Goal: Information Seeking & Learning: Compare options

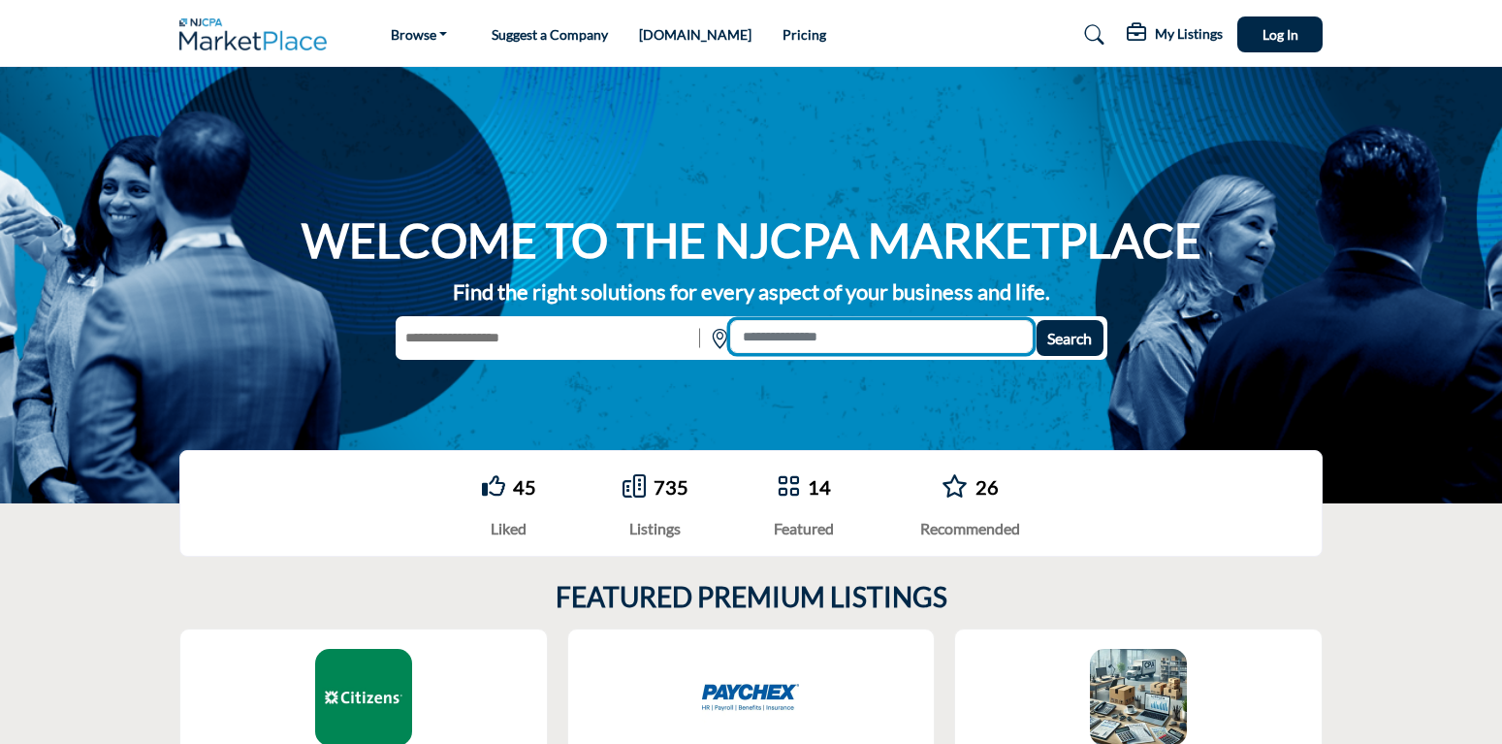
click at [757, 334] on input at bounding box center [881, 336] width 303 height 33
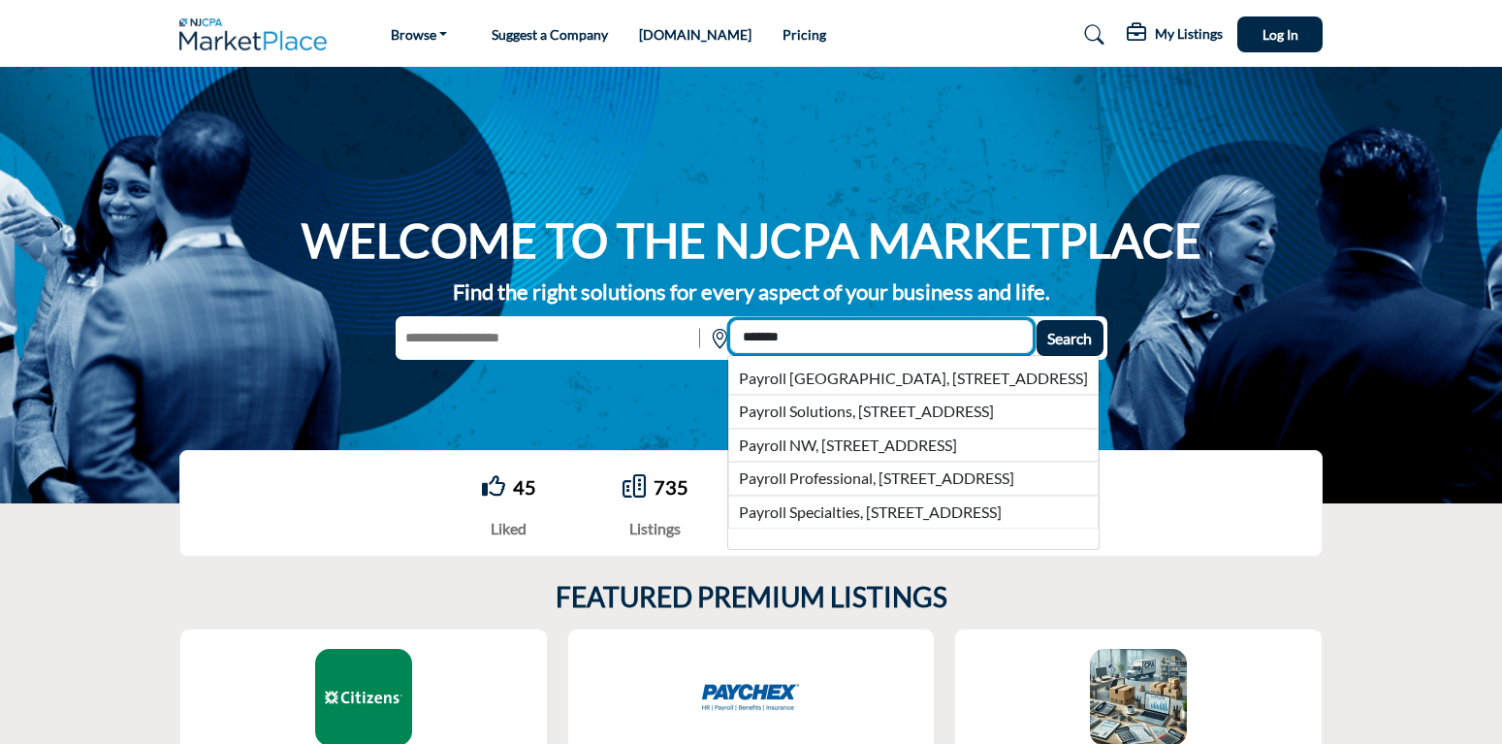
type input "*******"
click at [1037, 320] on button "Search" at bounding box center [1070, 338] width 67 height 36
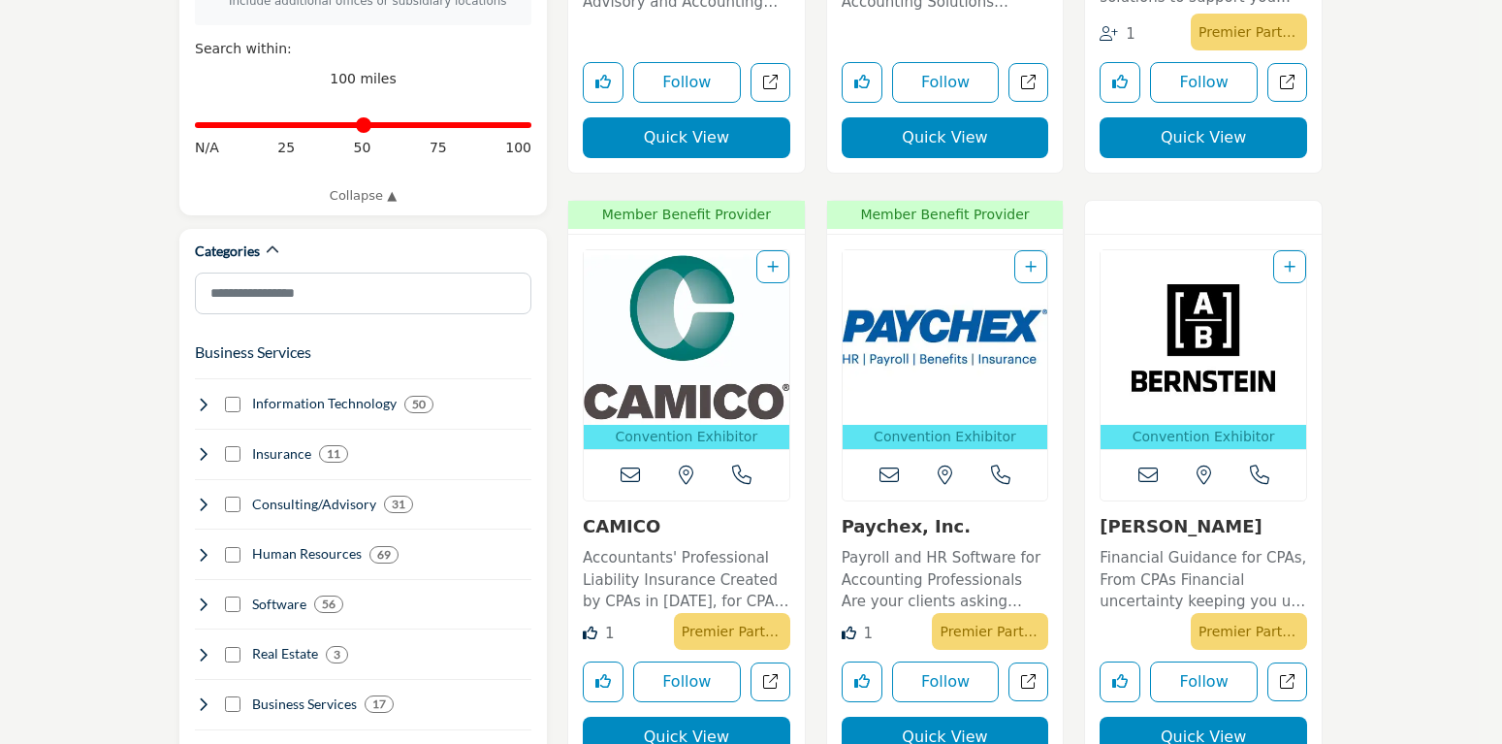
scroll to position [890, 0]
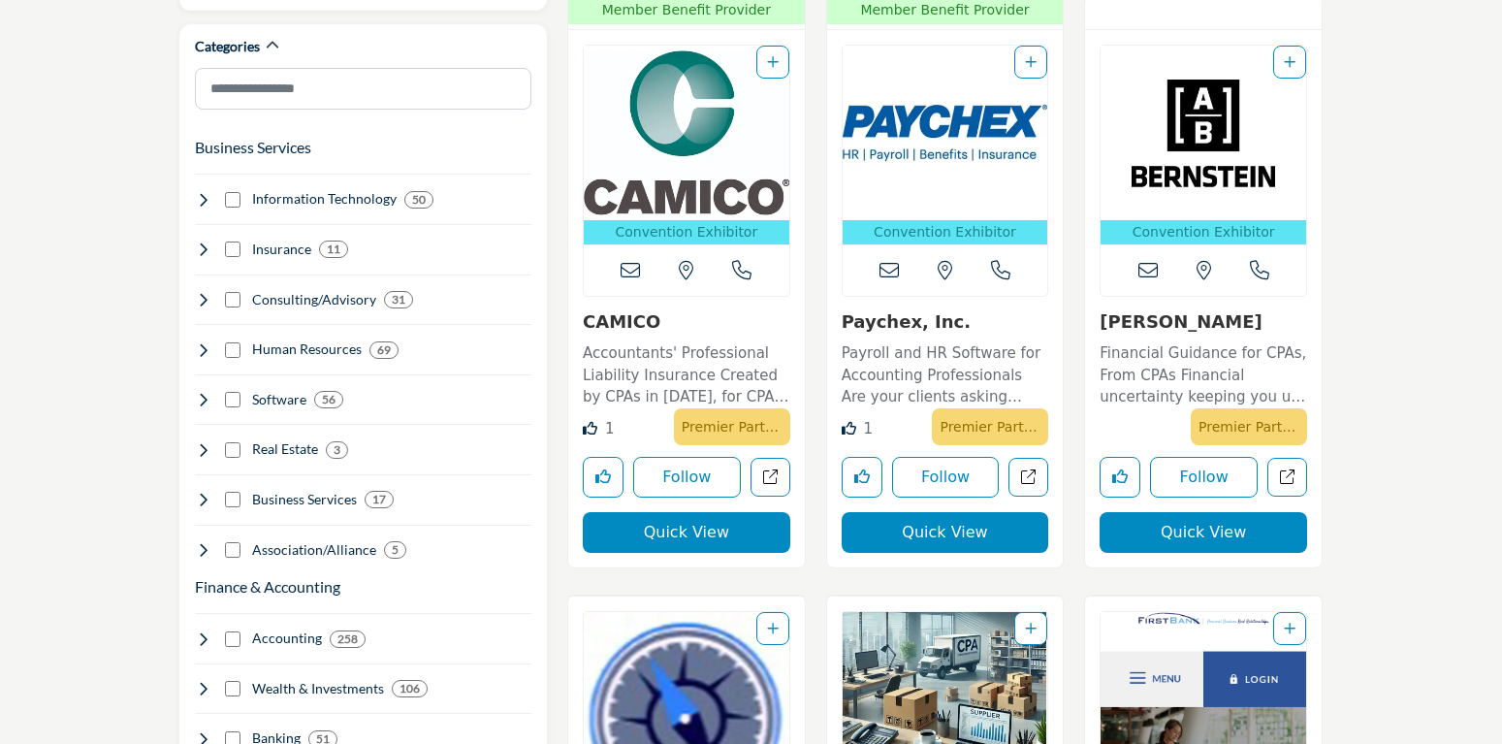
scroll to position [989, 0]
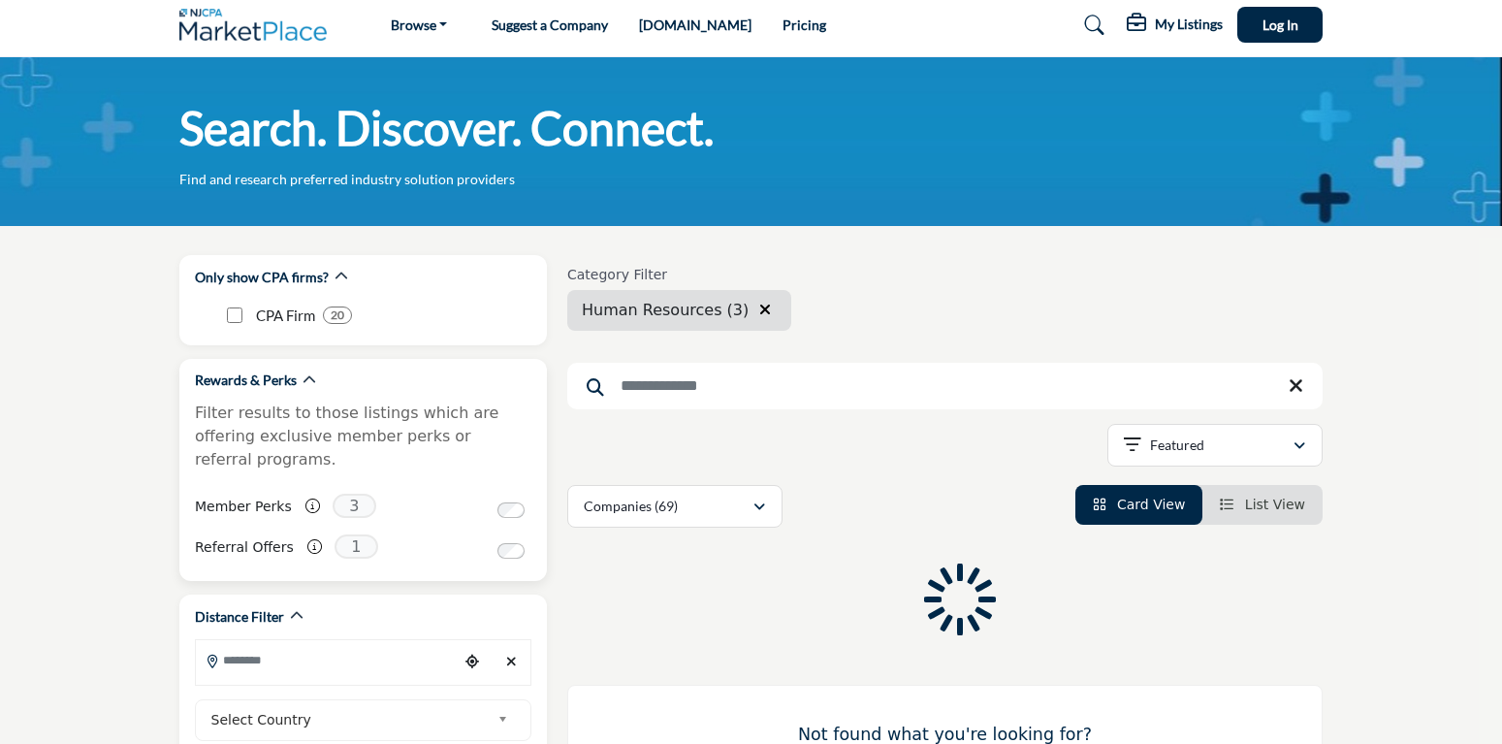
scroll to position [989, 0]
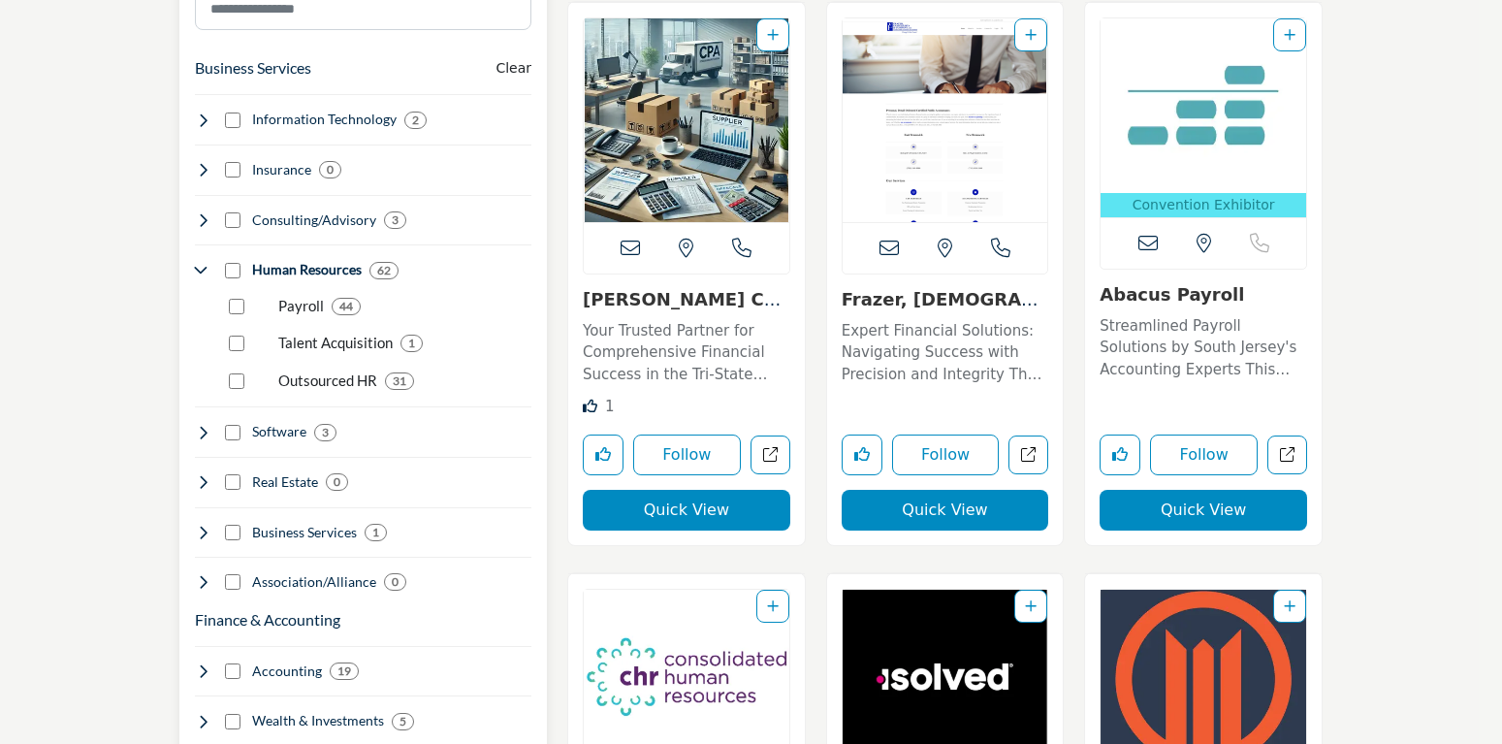
scroll to position [1187, 0]
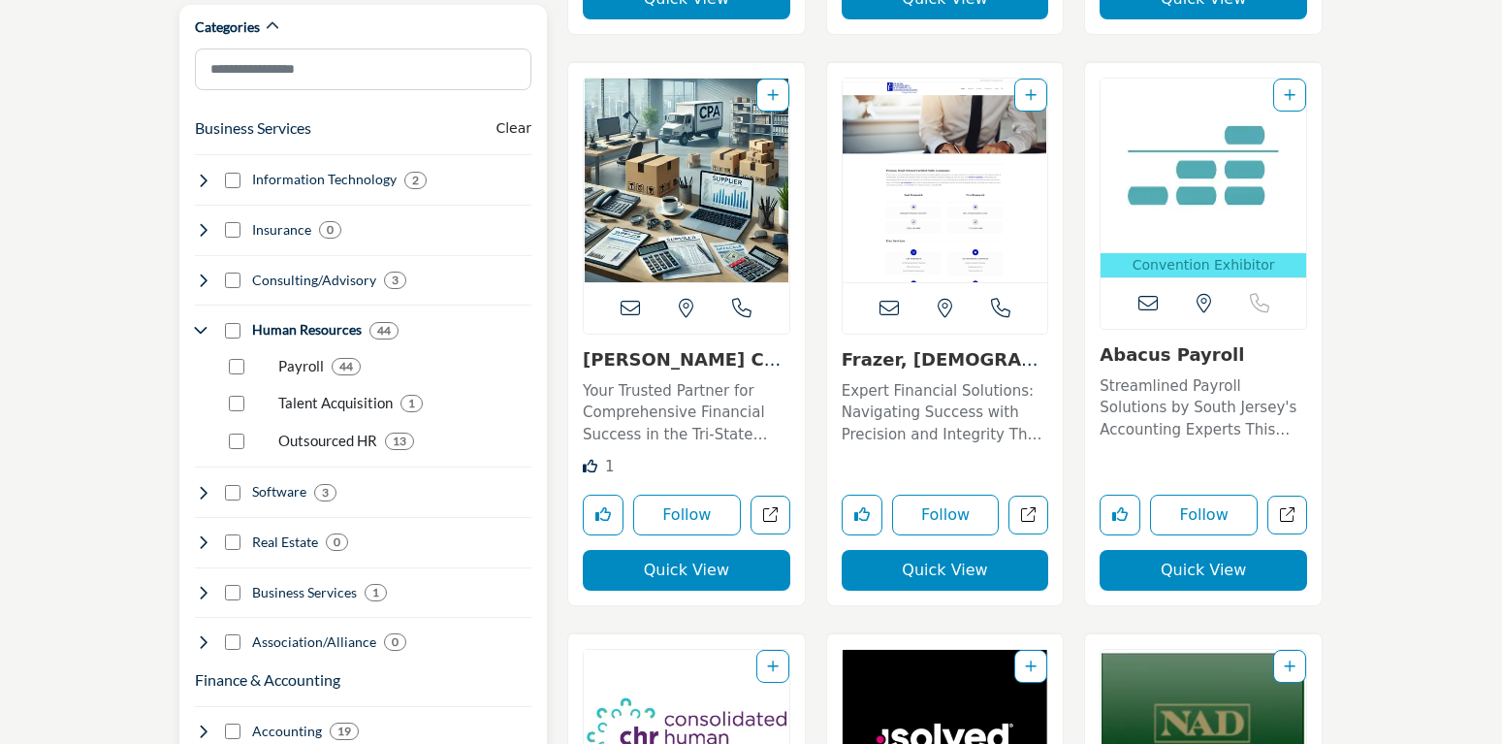
scroll to position [1088, 0]
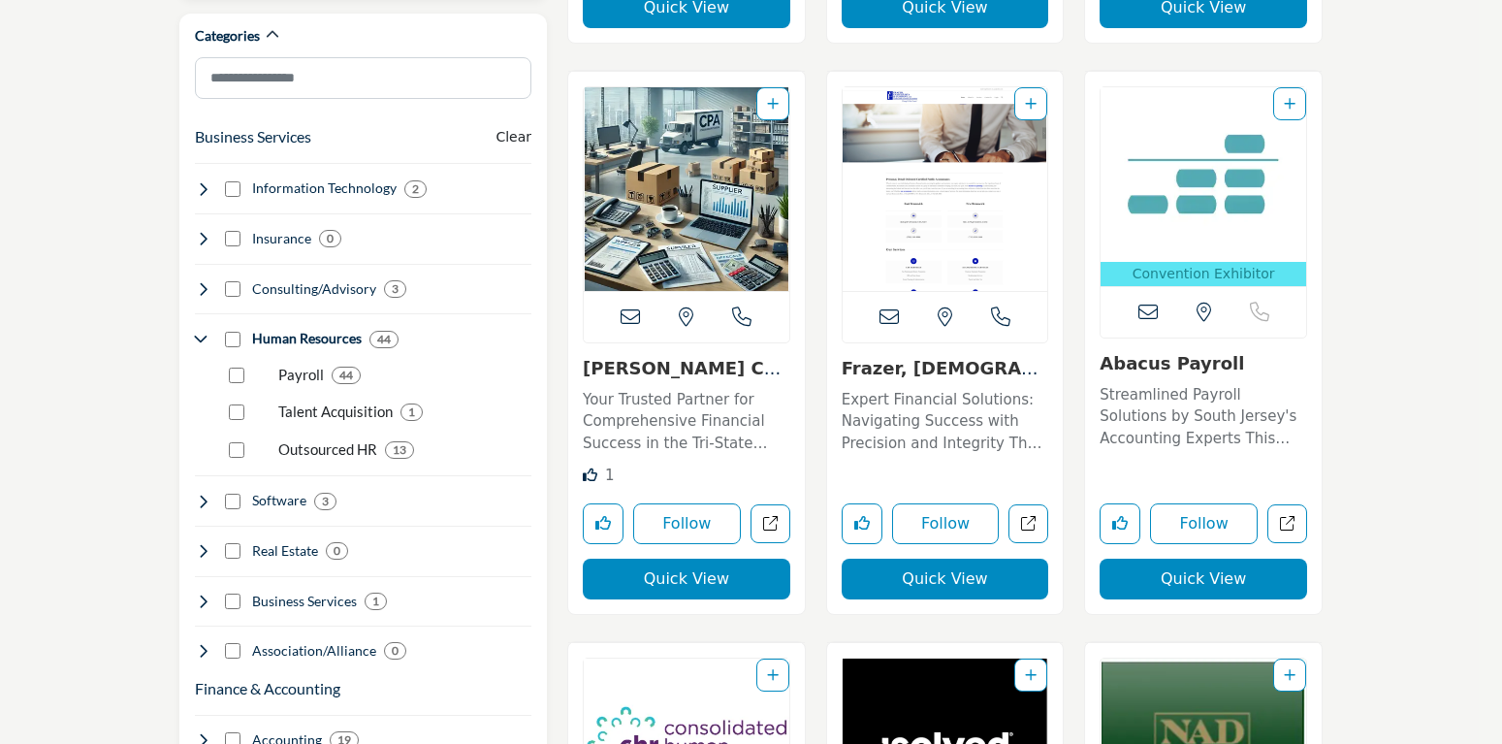
click at [1215, 388] on p "Streamlined Payroll Solutions by South Jersey's Accounting Experts This well-re…" at bounding box center [1204, 417] width 208 height 66
click at [1215, 586] on button "Quick View" at bounding box center [1204, 579] width 208 height 41
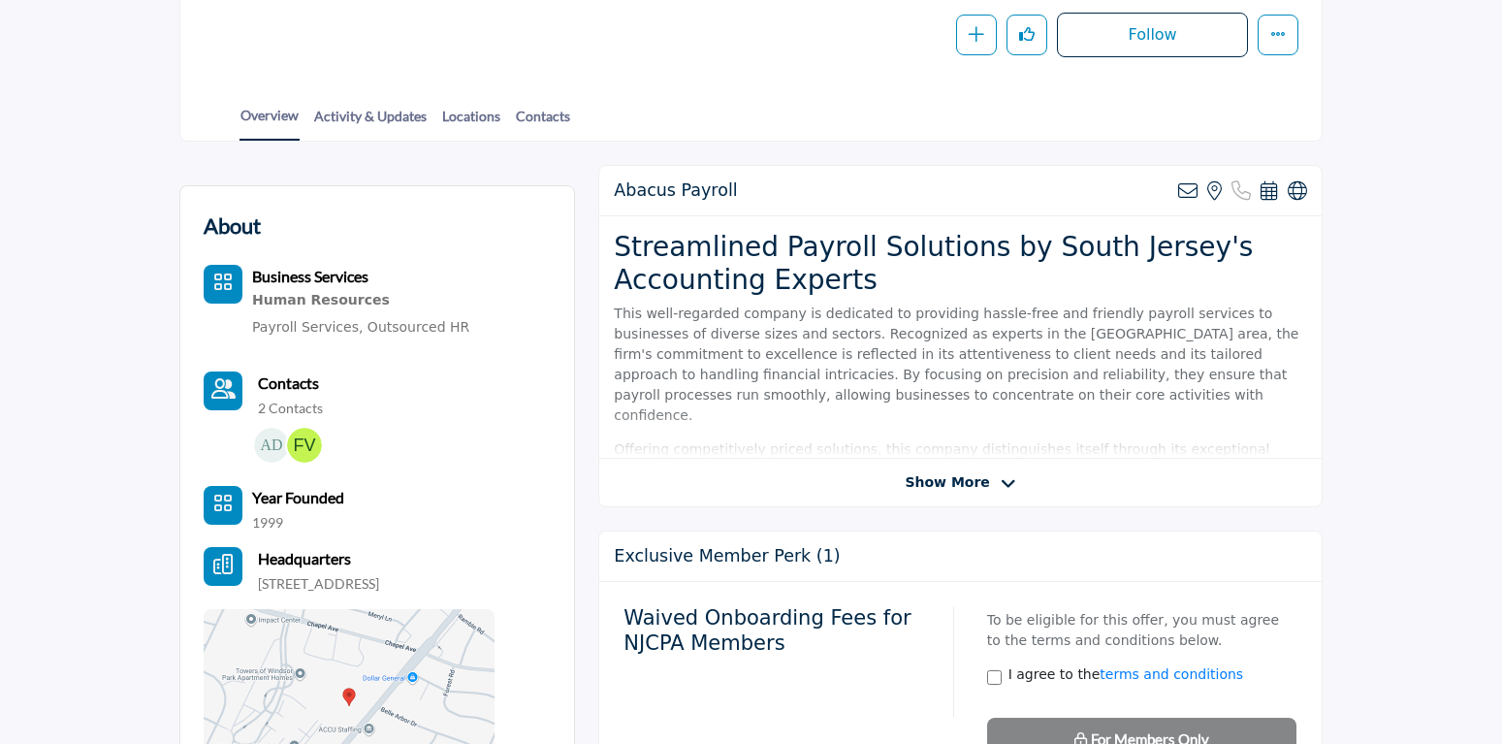
scroll to position [396, 0]
click at [954, 474] on span "Show More" at bounding box center [947, 482] width 84 height 20
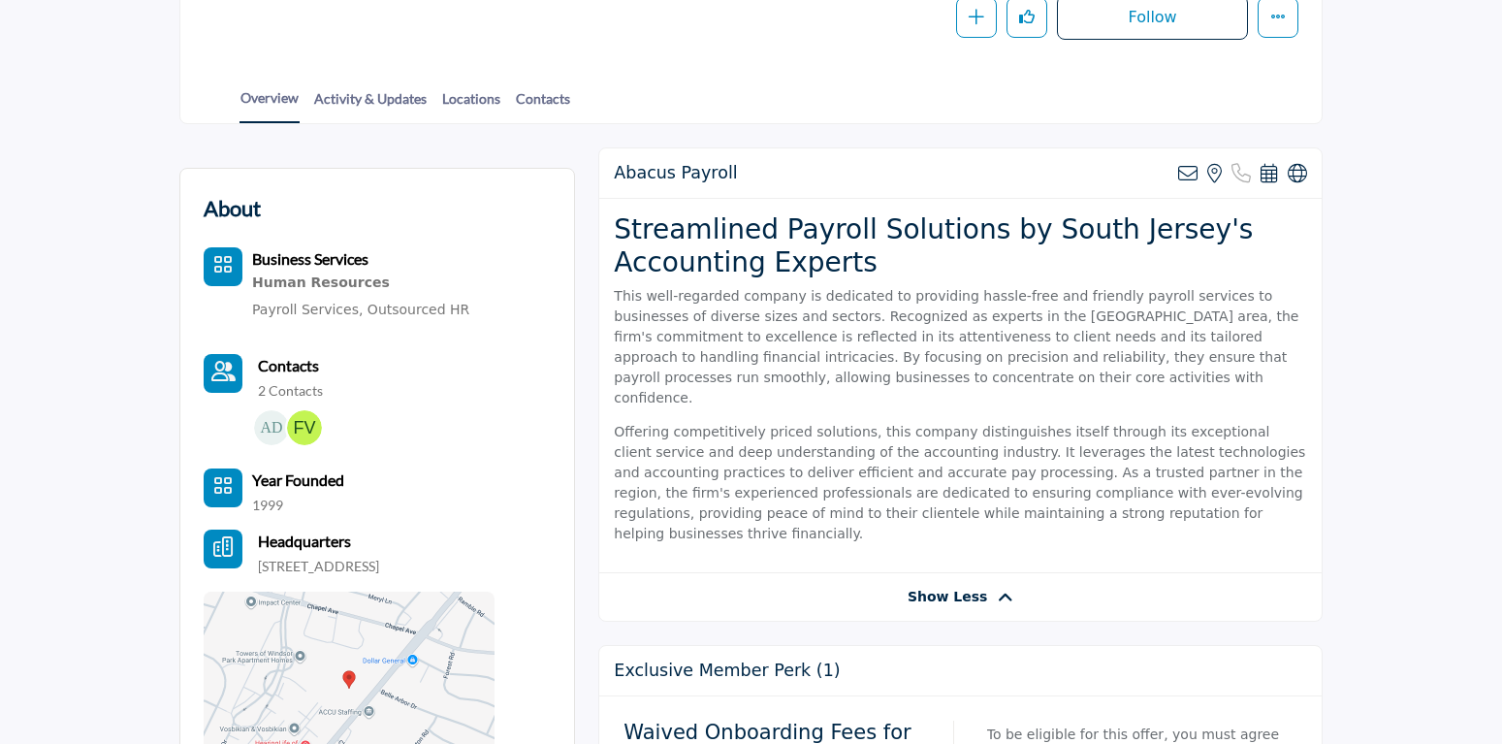
scroll to position [297, 0]
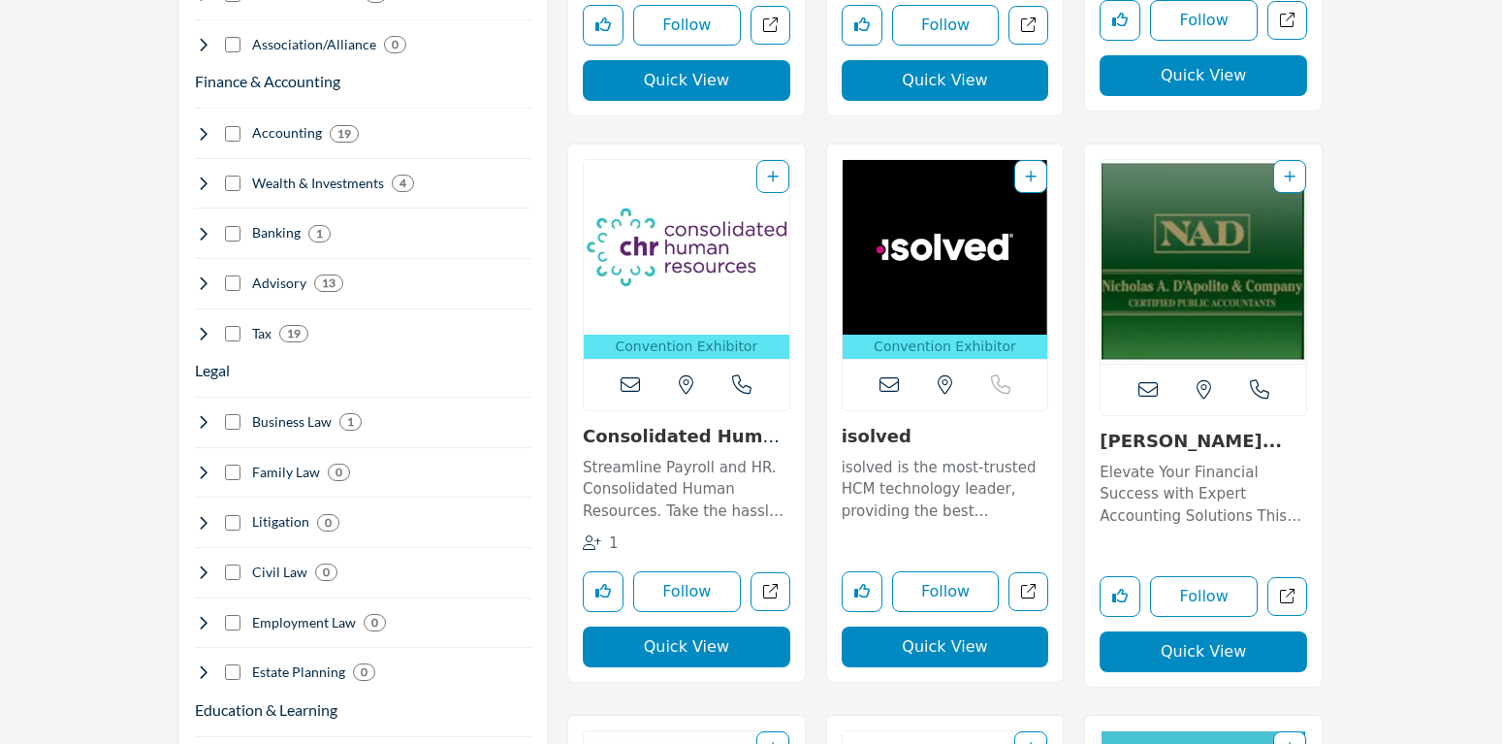
scroll to position [2177, 0]
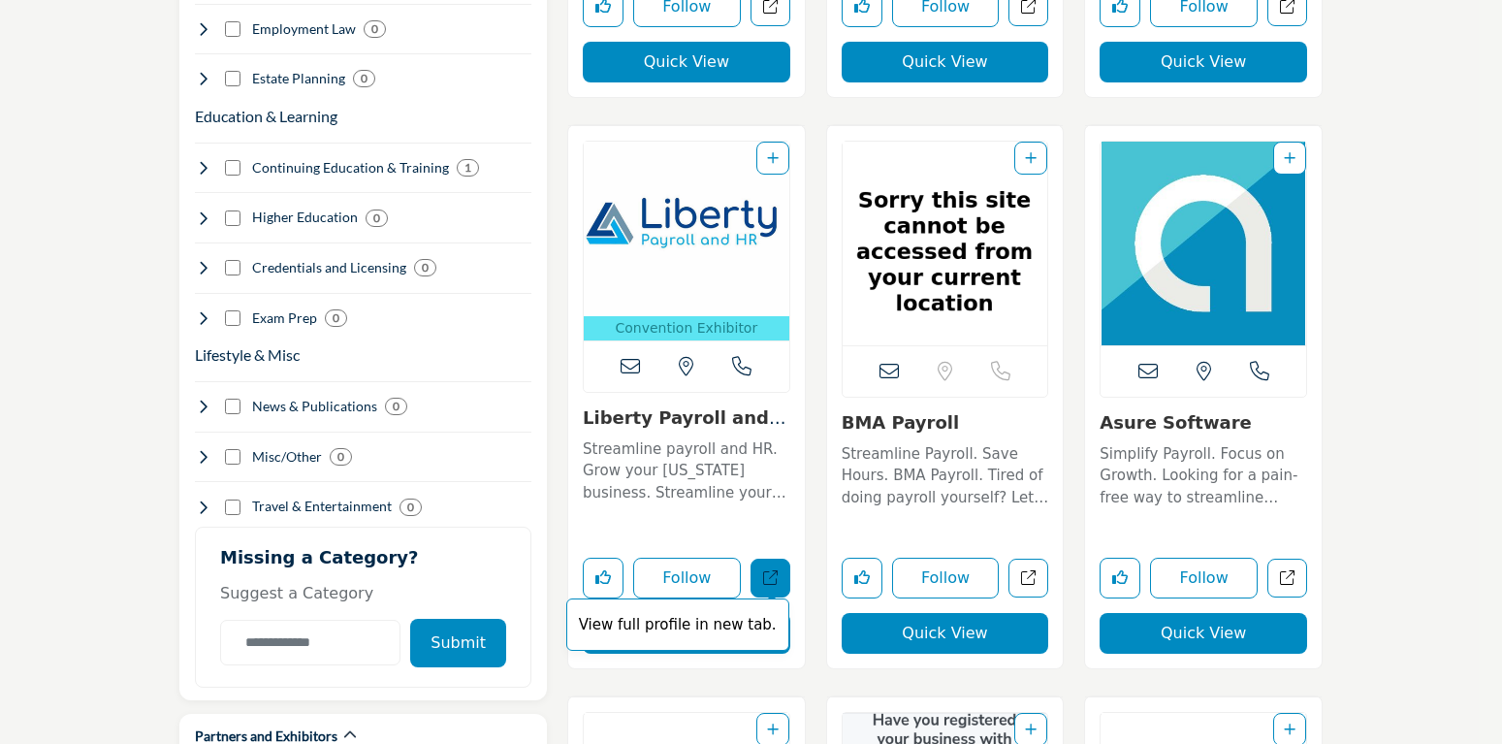
click at [779, 588] on link "View full profile in new tab." at bounding box center [771, 579] width 40 height 40
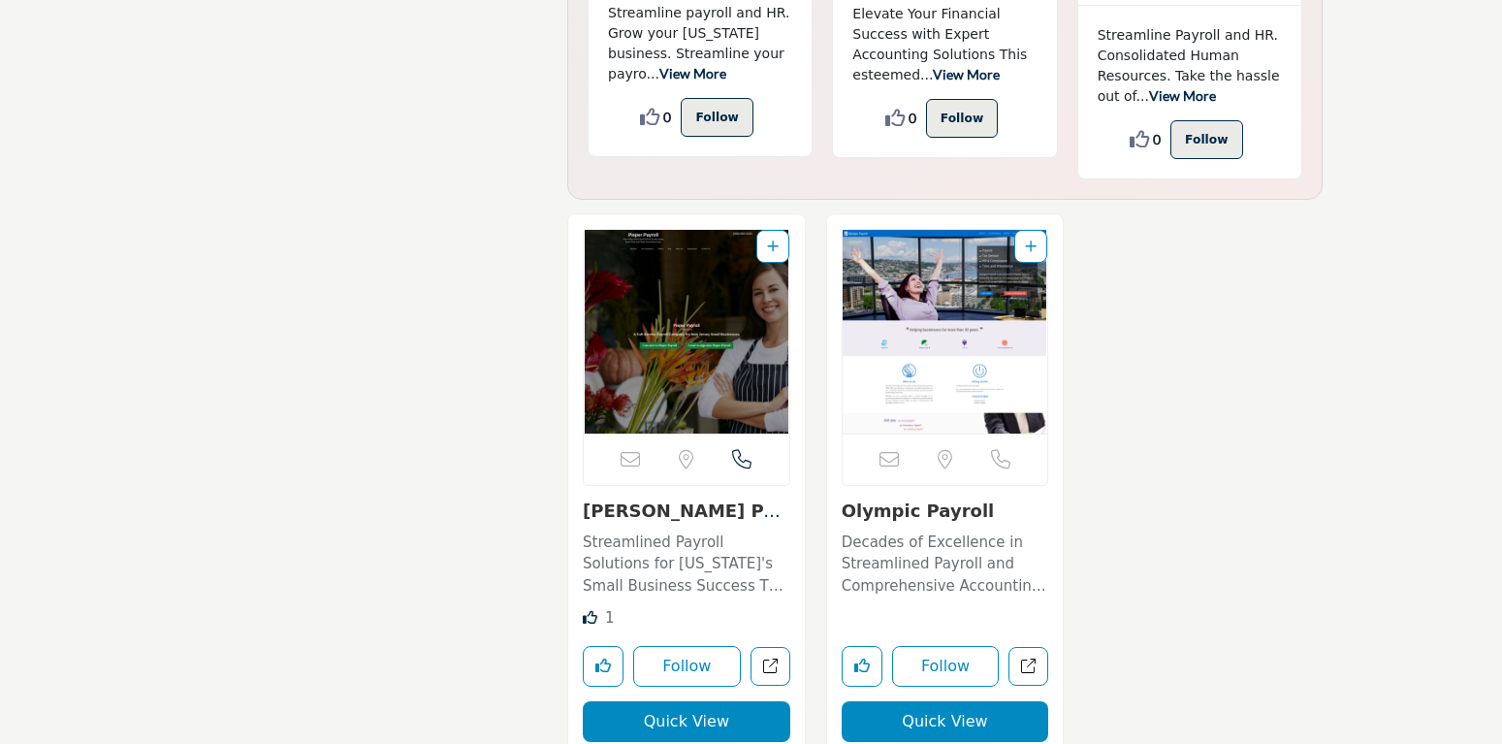
scroll to position [9399, 0]
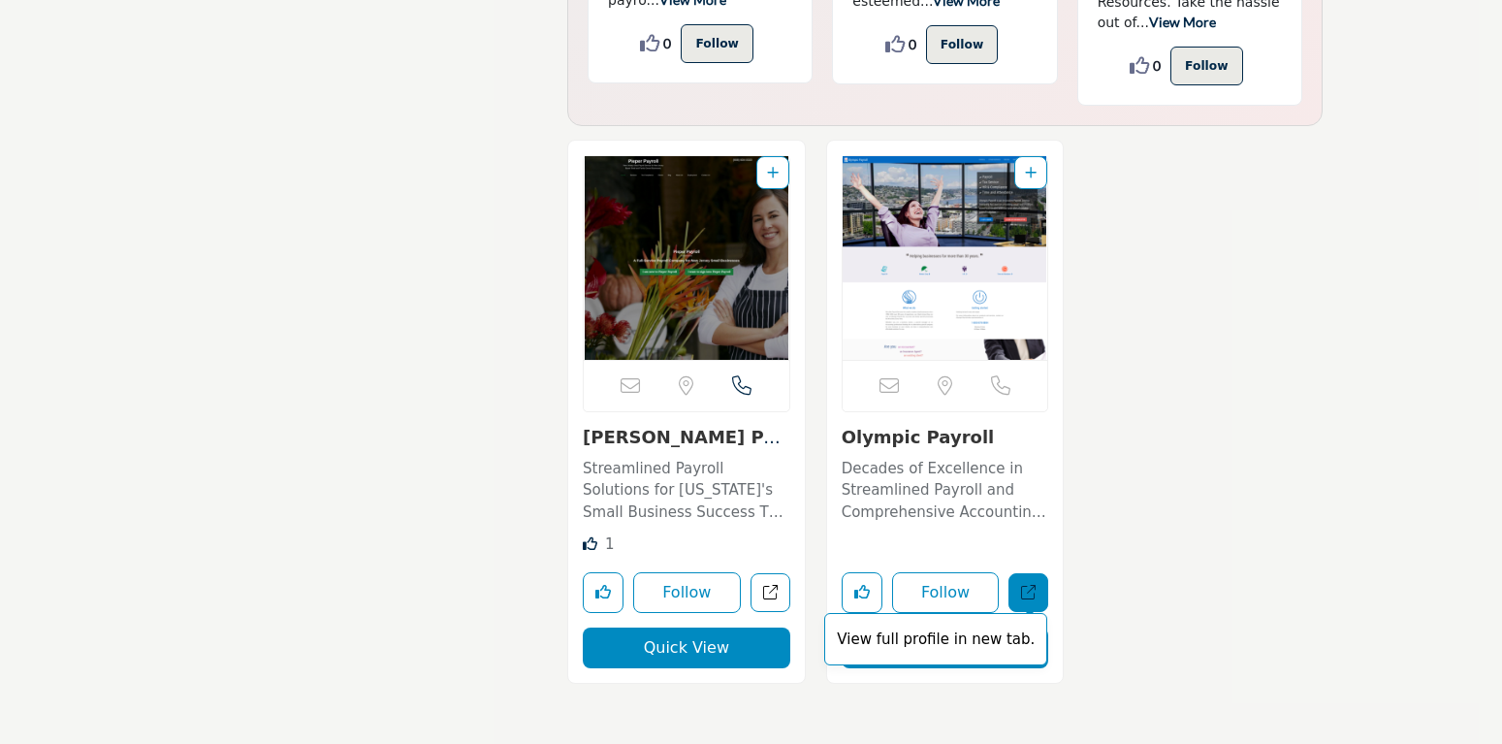
click at [1016, 573] on link "View full profile in new tab." at bounding box center [1029, 593] width 40 height 40
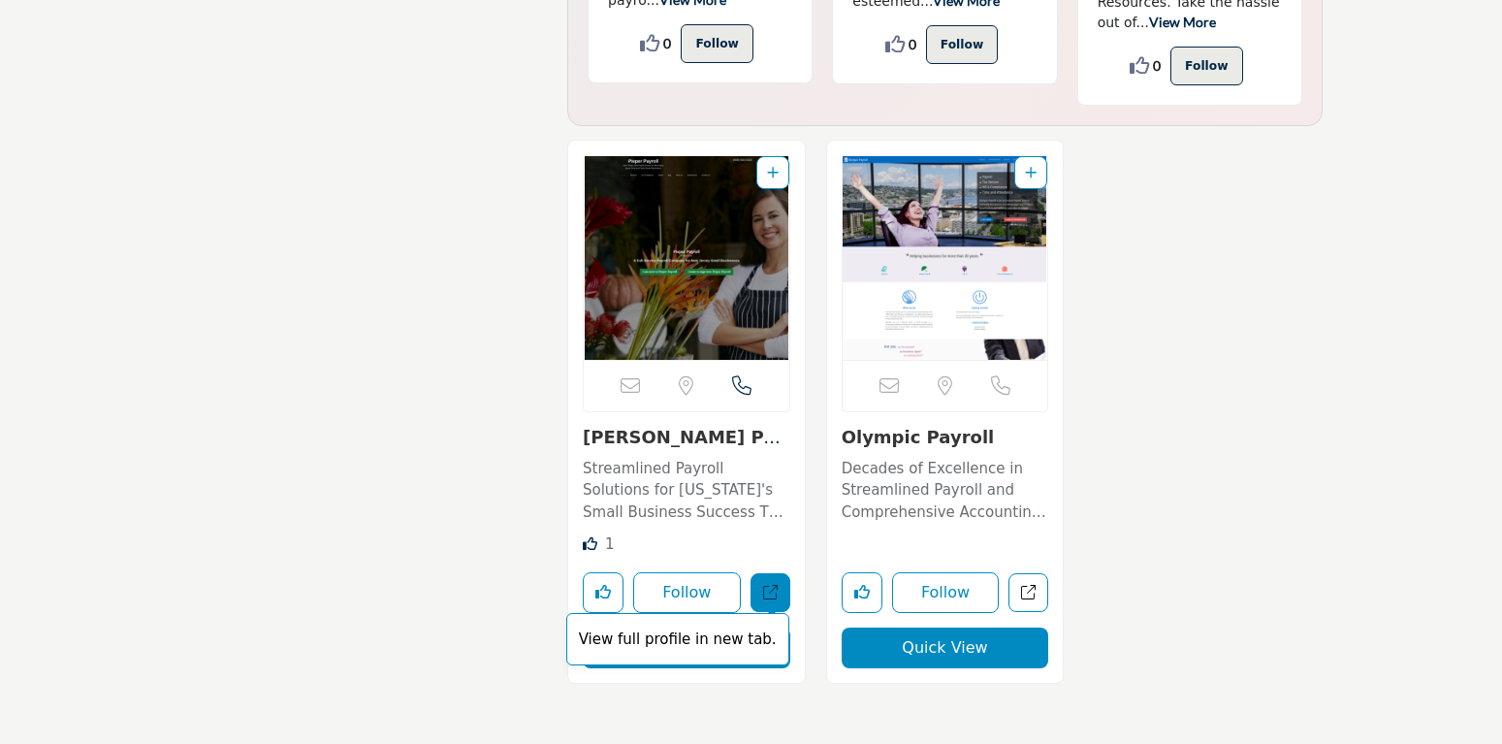
click at [776, 585] on icon "Open pieper-payroll in new tab" at bounding box center [770, 592] width 15 height 15
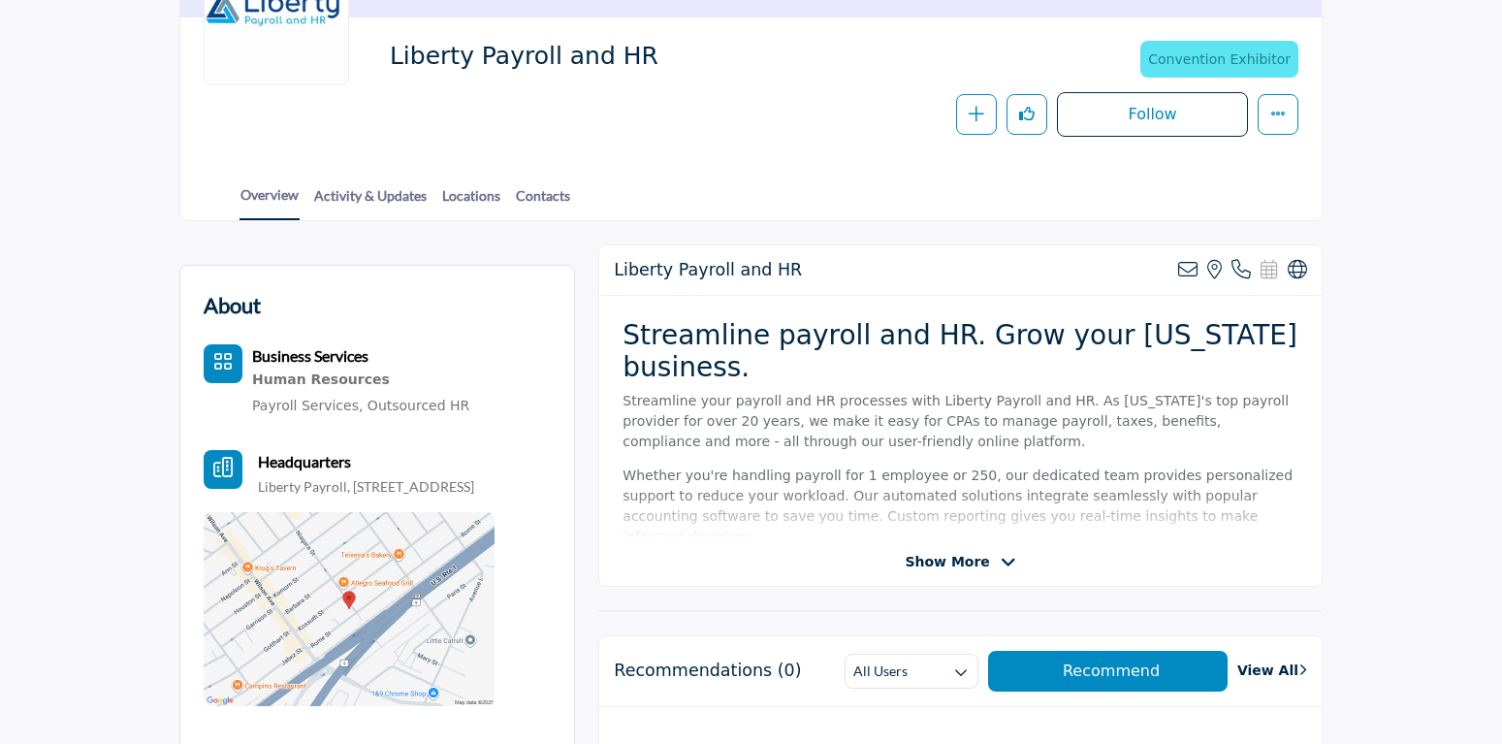
scroll to position [396, 0]
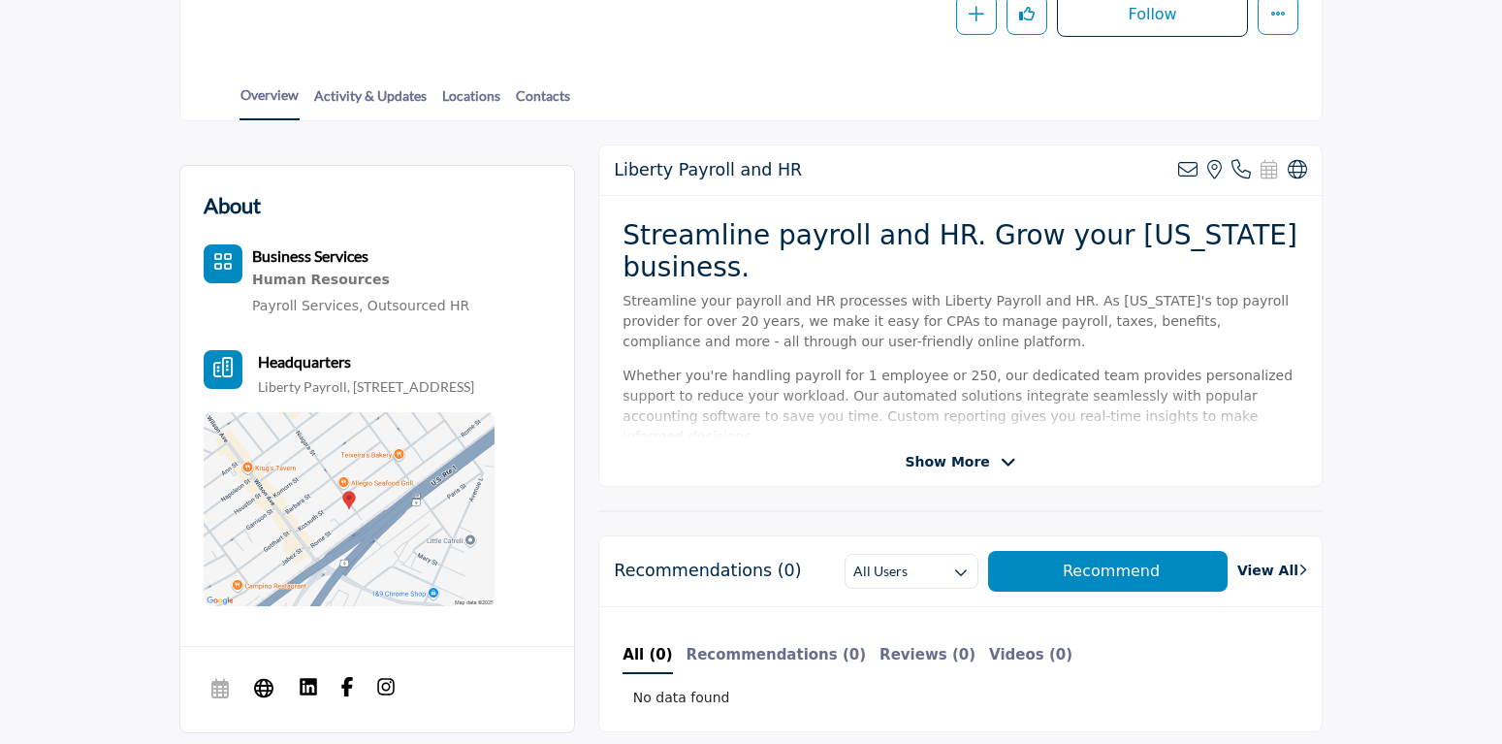
click at [952, 460] on span "Show More" at bounding box center [947, 462] width 84 height 20
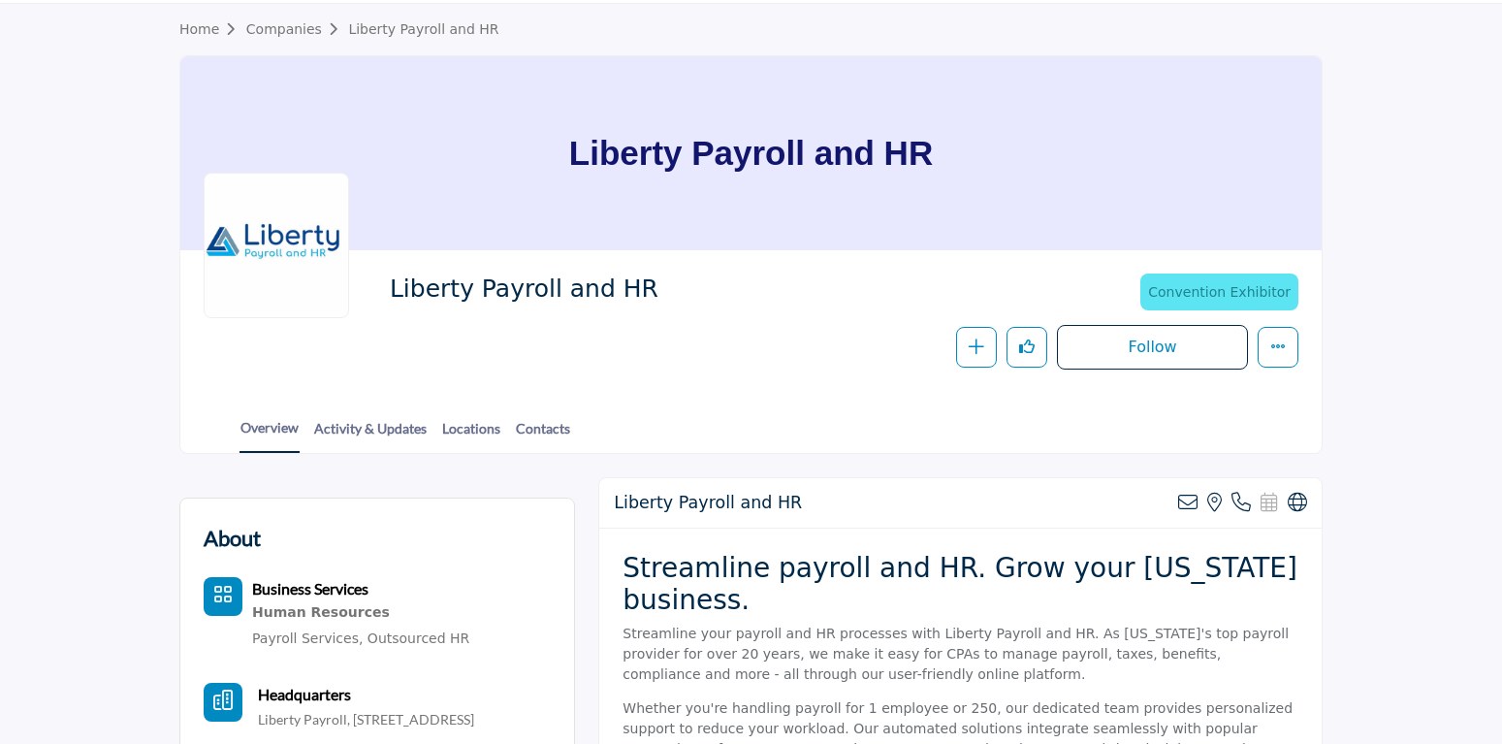
scroll to position [56, 0]
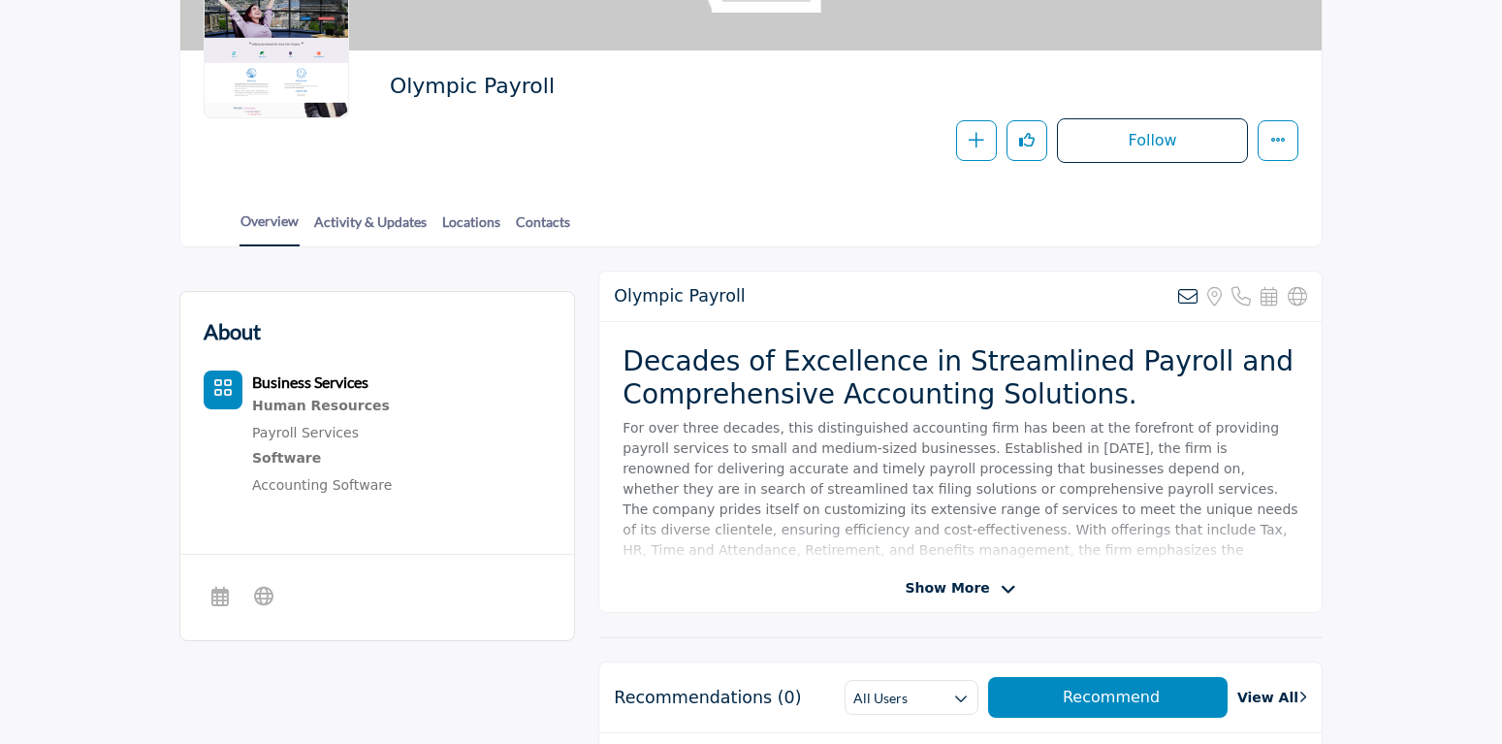
scroll to position [396, 0]
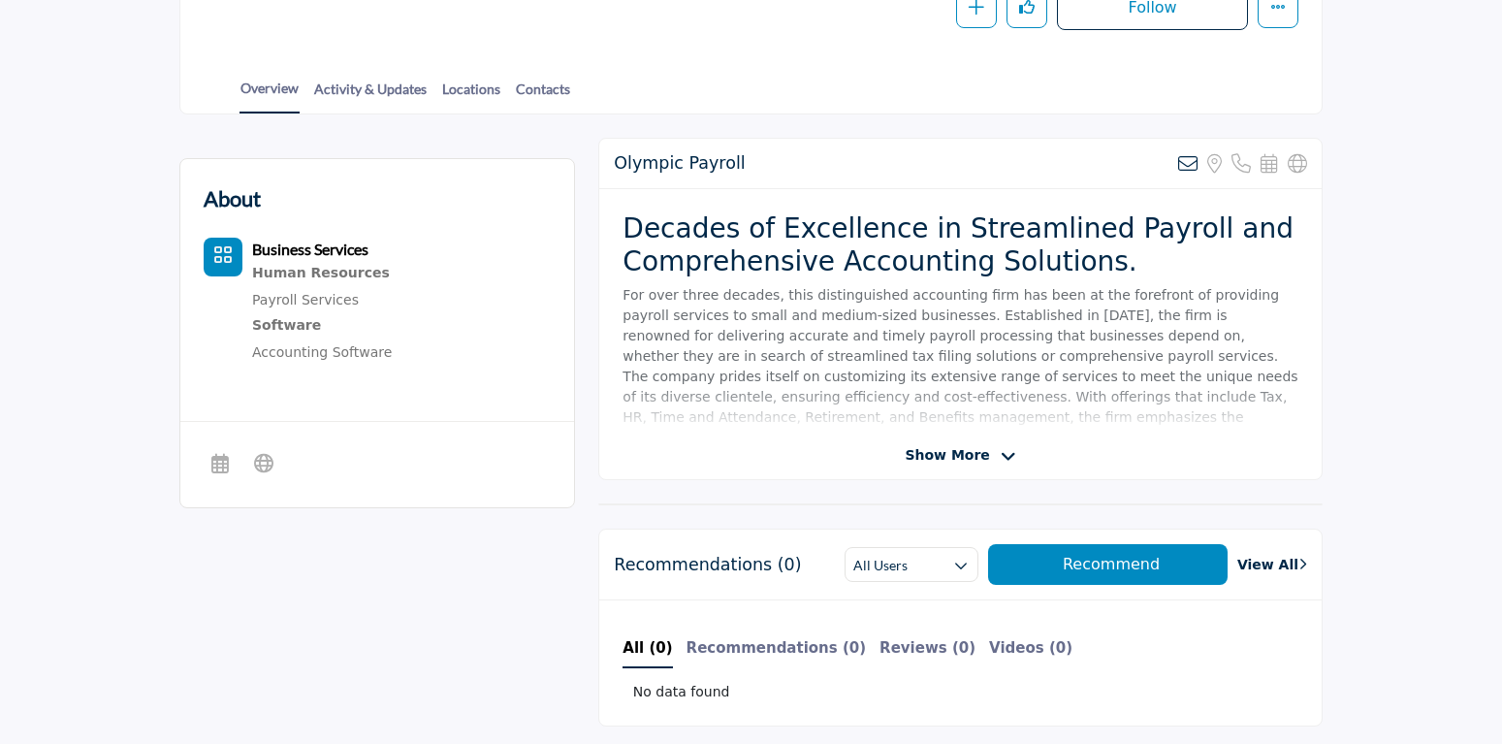
click at [976, 447] on span "Show More" at bounding box center [947, 455] width 84 height 20
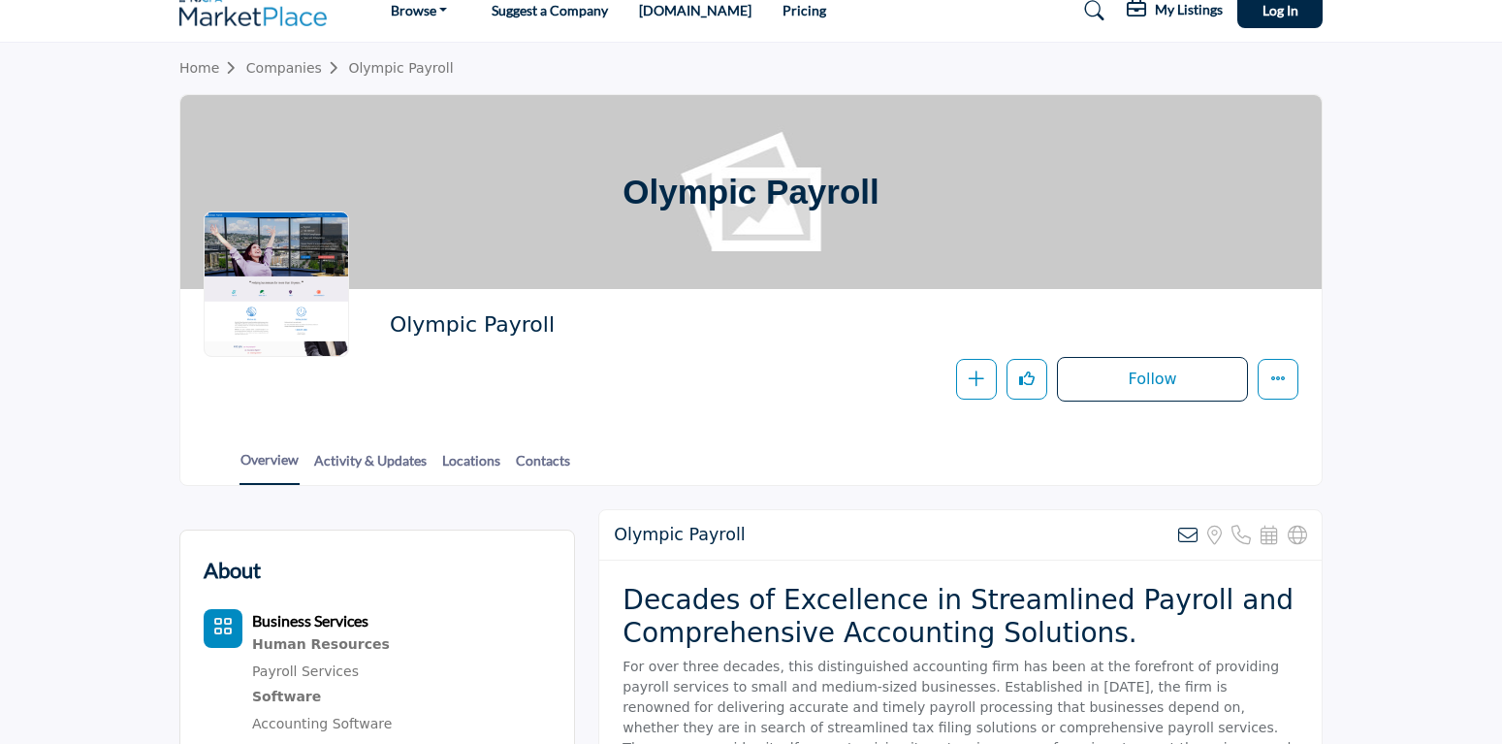
scroll to position [0, 0]
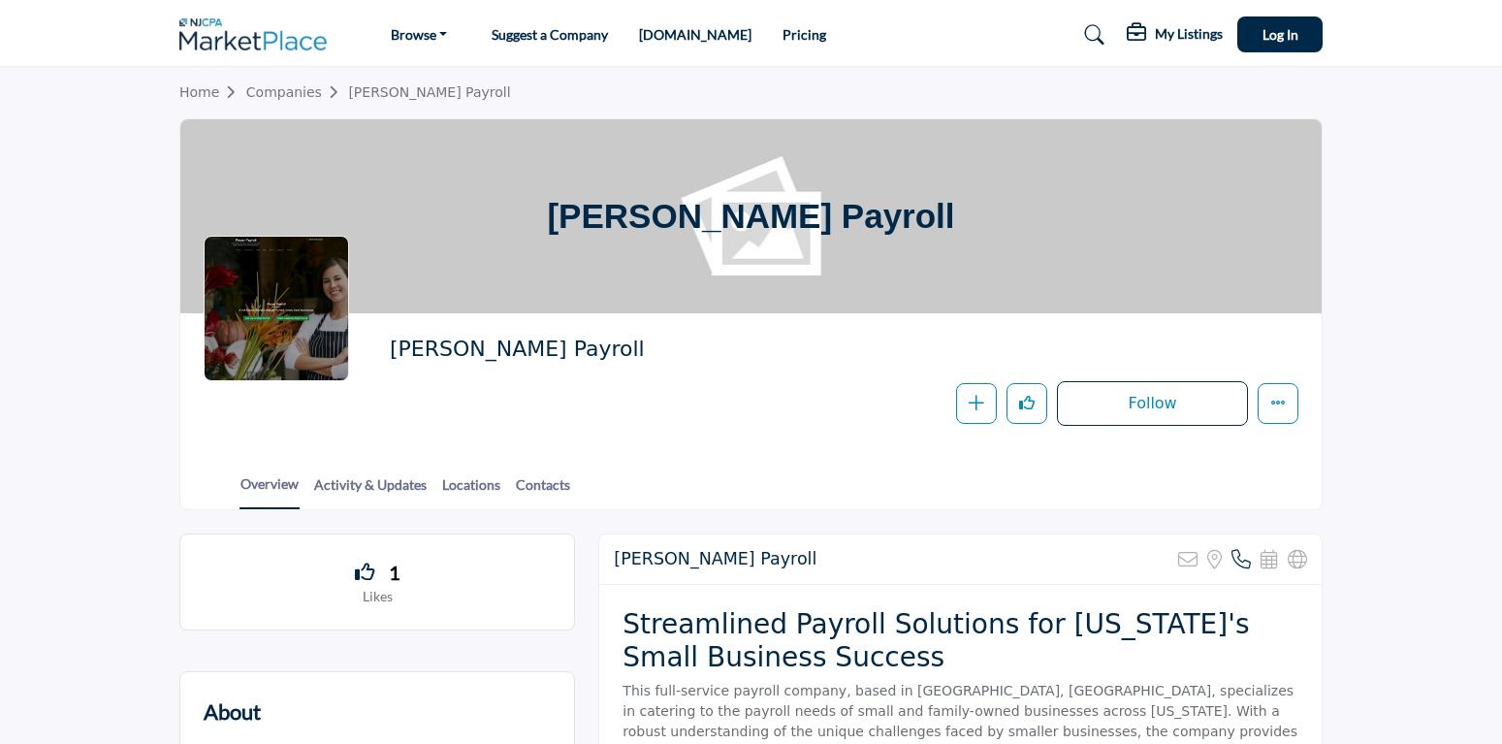
scroll to position [396, 0]
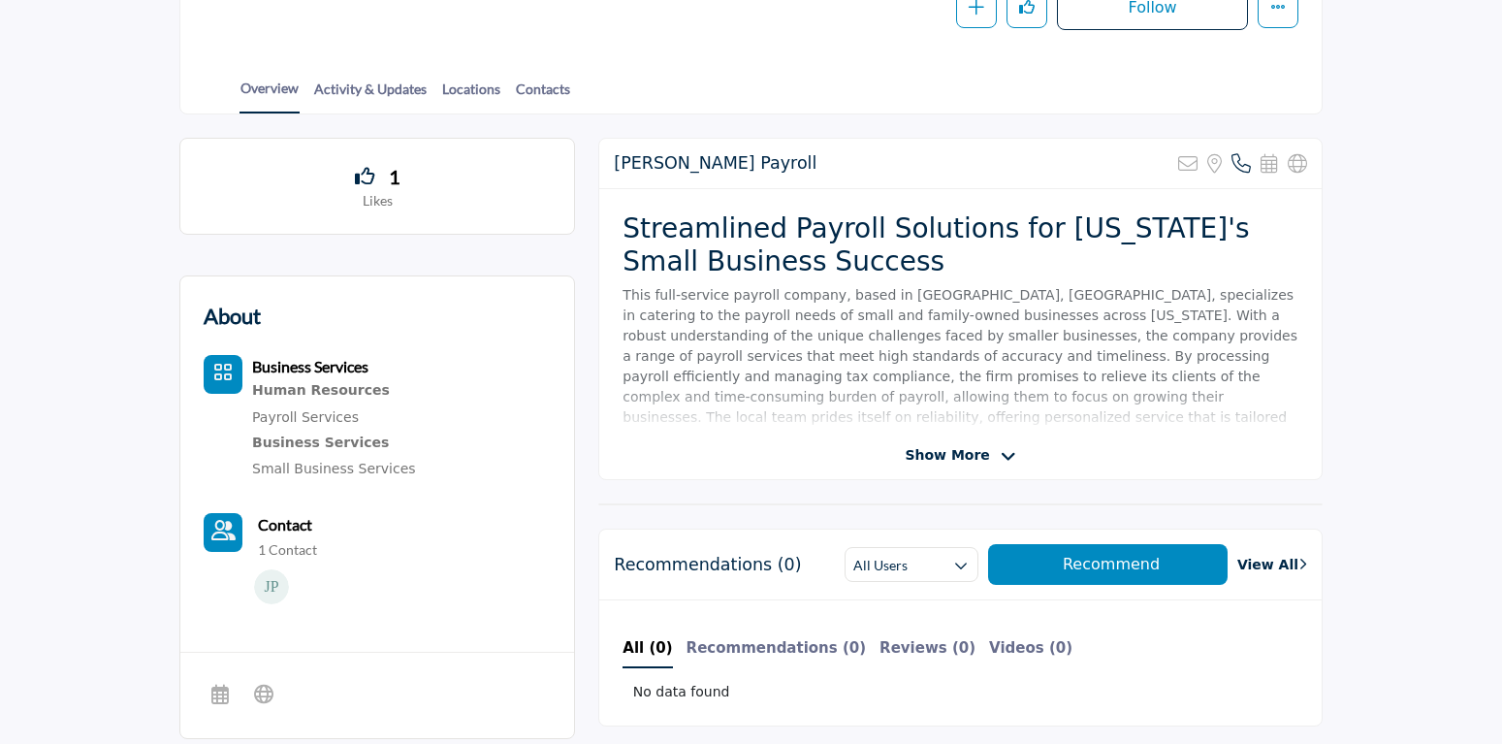
click at [919, 449] on span "Show More" at bounding box center [947, 455] width 84 height 20
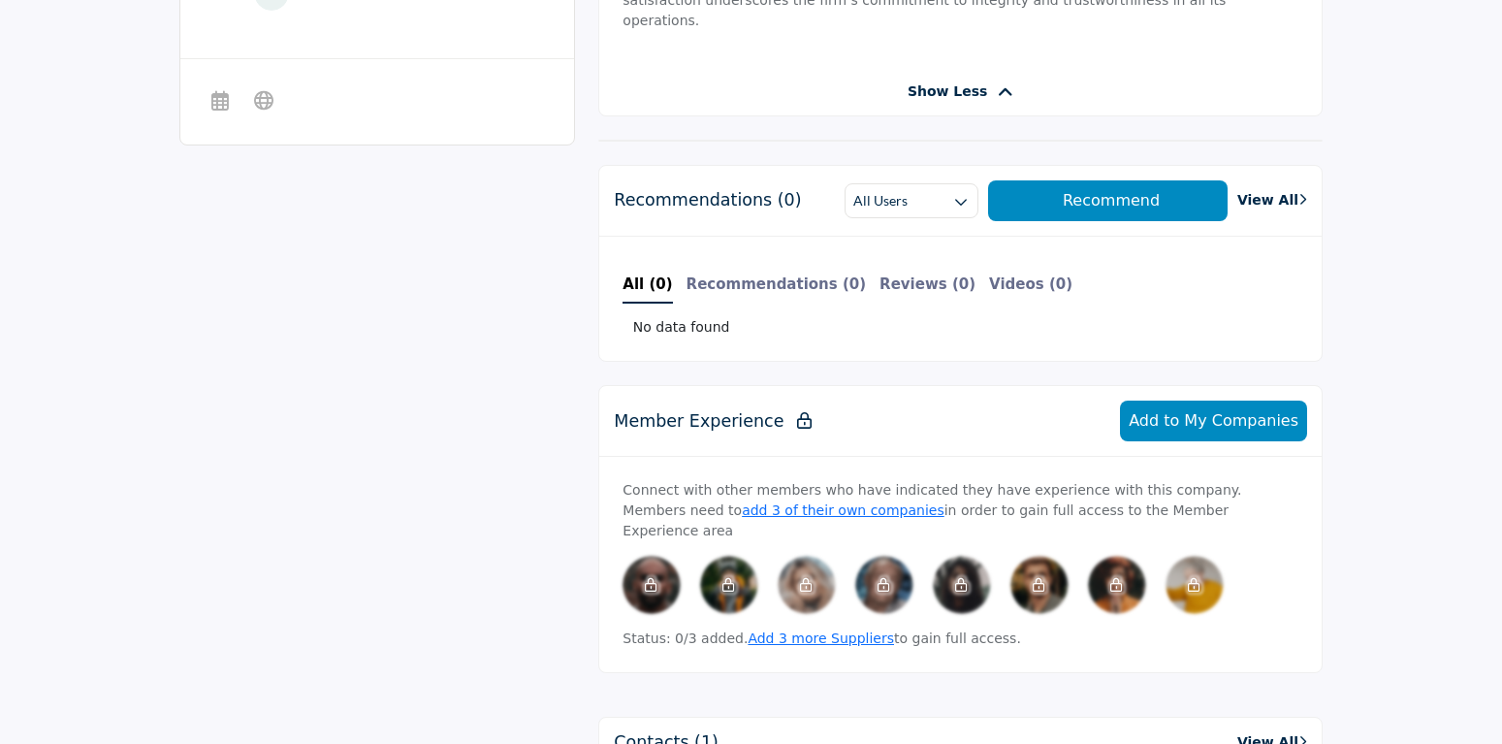
scroll to position [1385, 0]
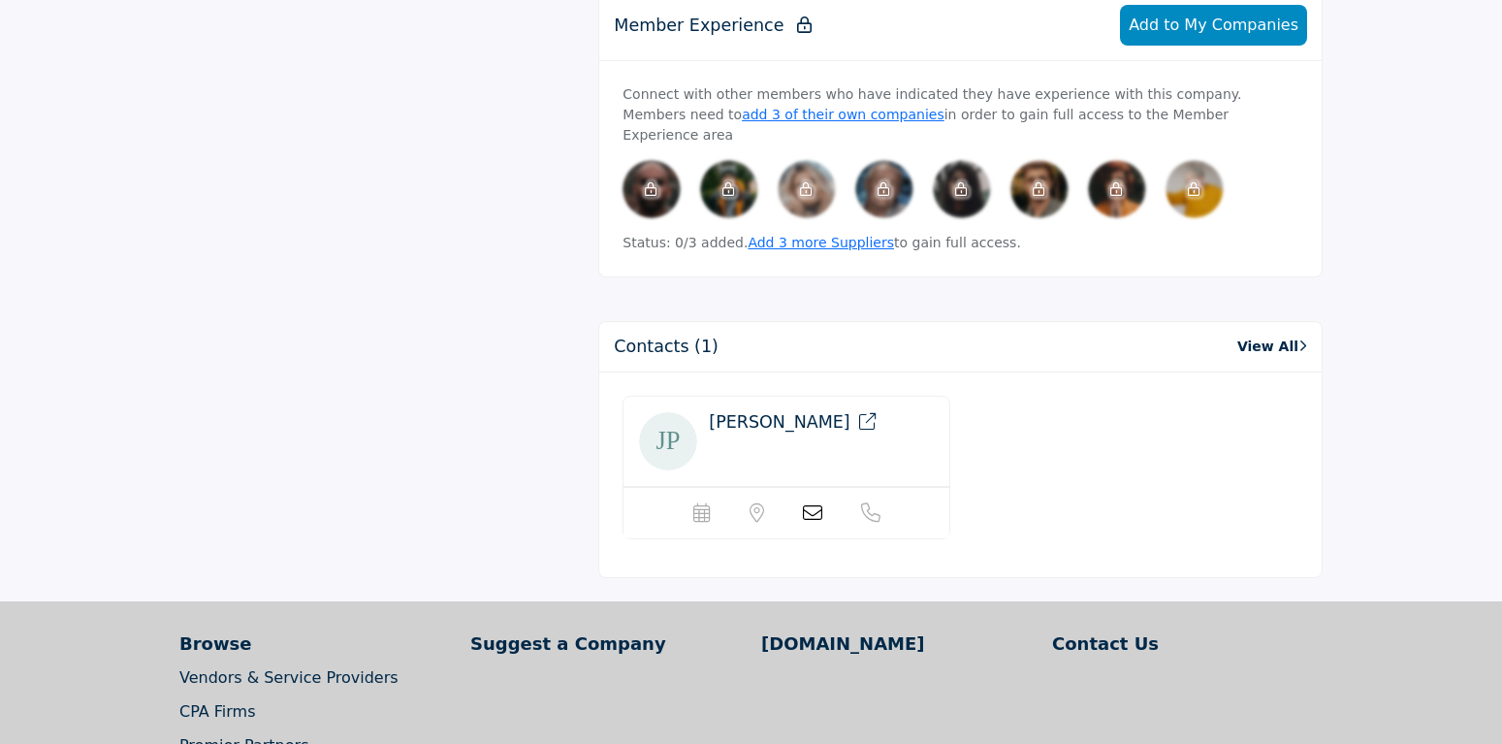
click at [765, 412] on span "[PERSON_NAME]" at bounding box center [779, 421] width 141 height 19
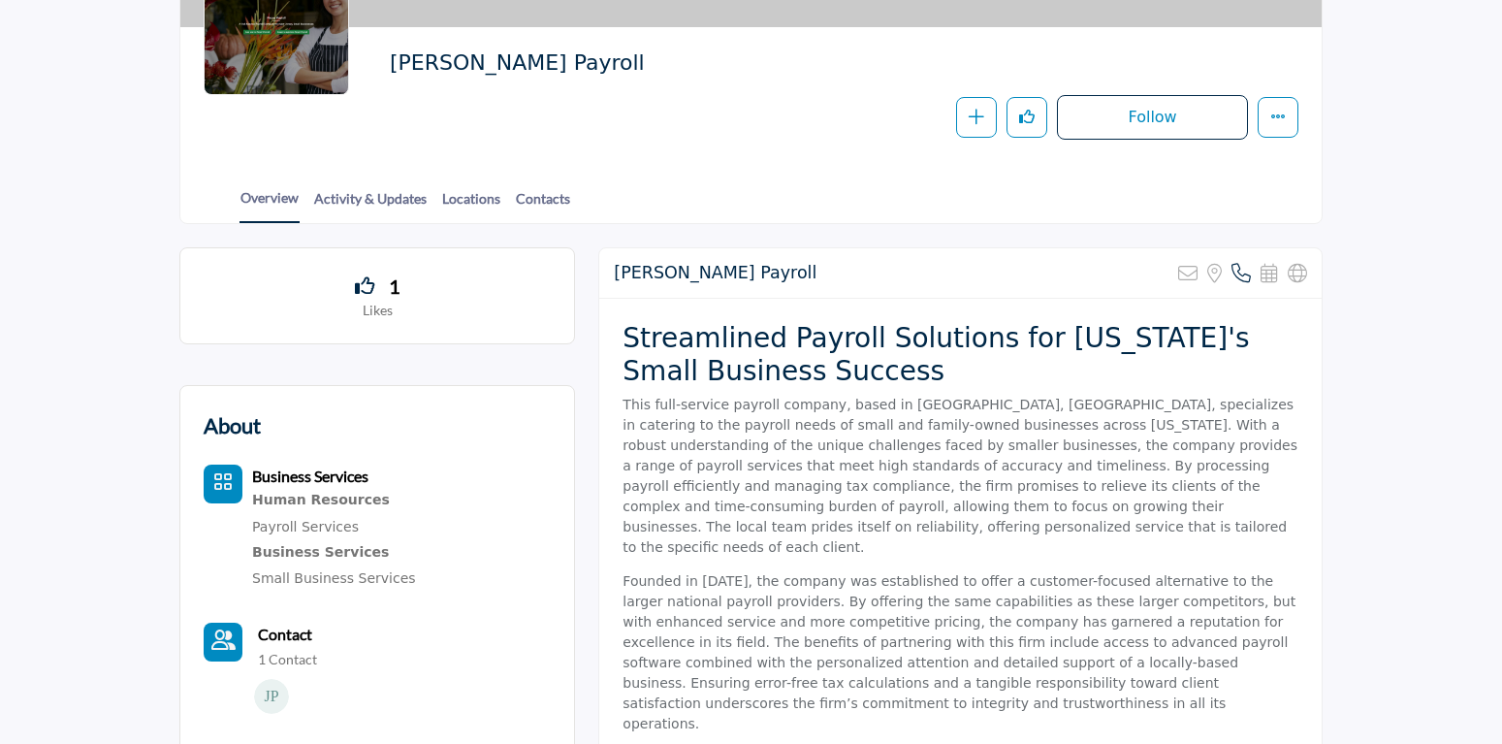
scroll to position [396, 0]
